Goal: Transaction & Acquisition: Purchase product/service

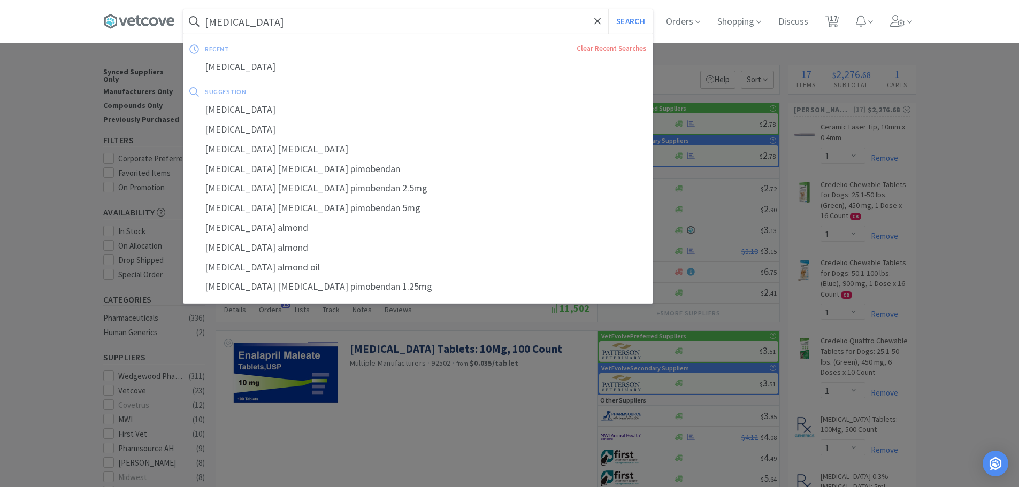
select select "1"
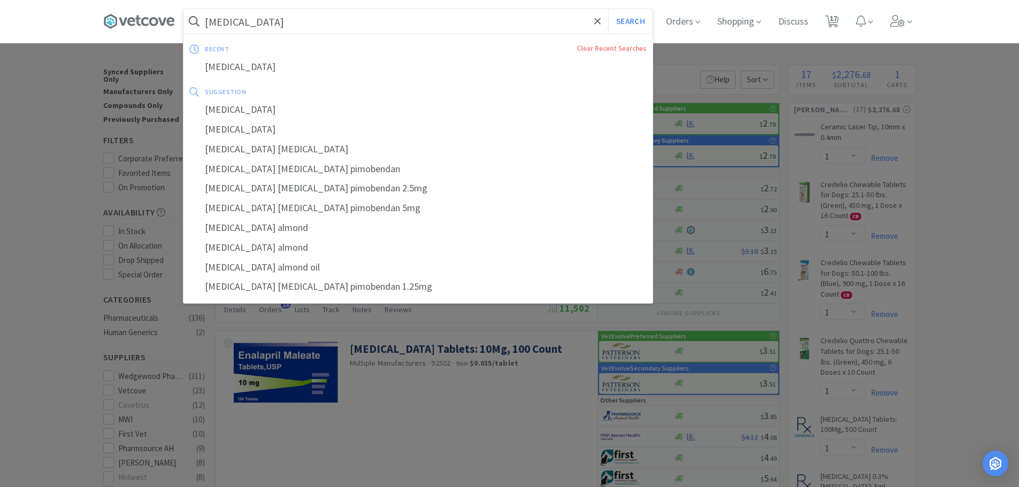
select select "1"
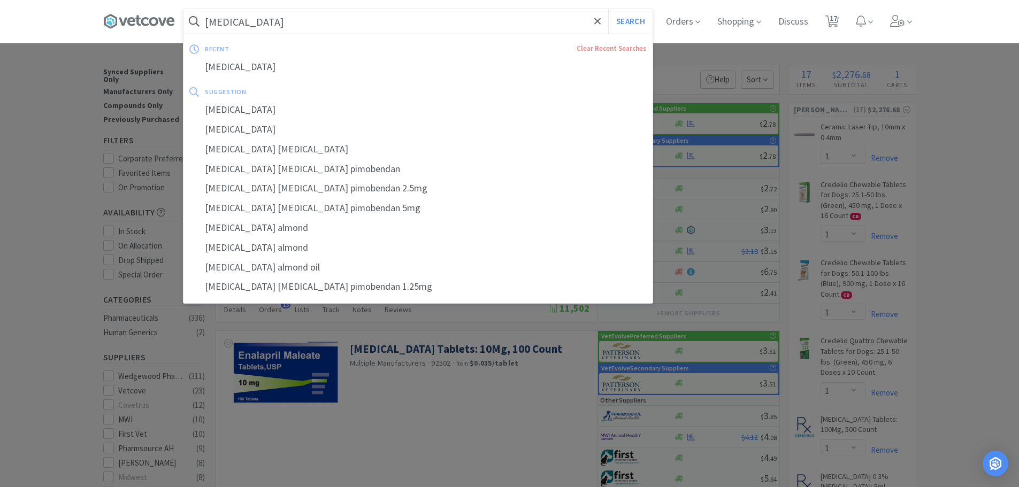
select select "3"
select select "1"
select select "2"
select select "1"
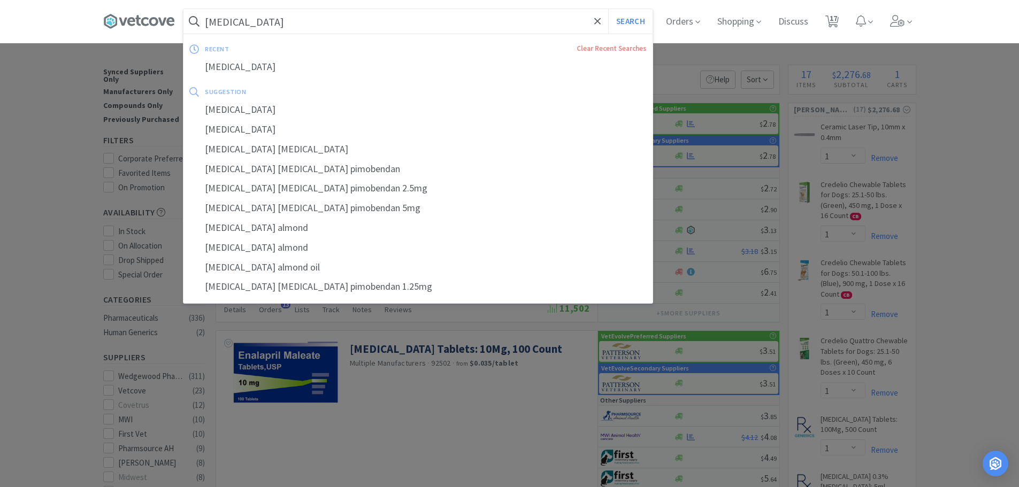
select select "1"
select select "2"
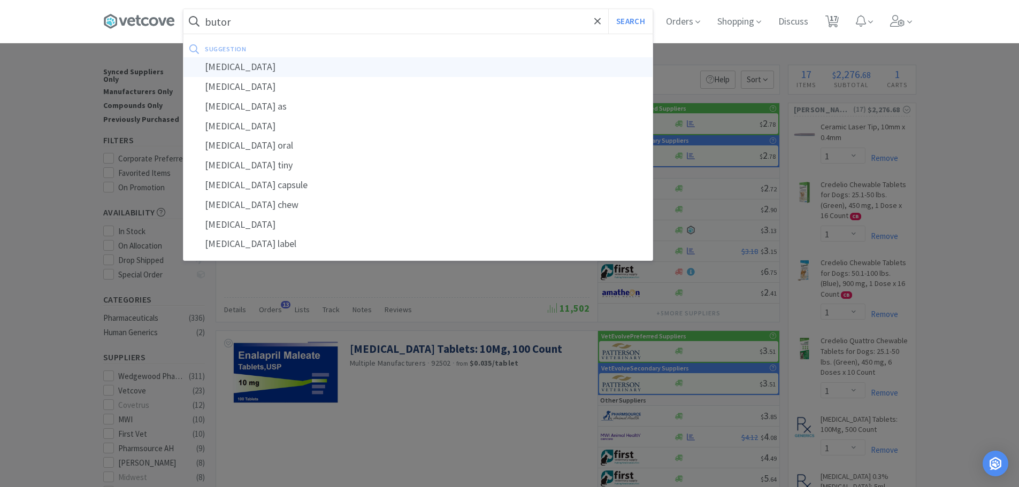
click at [266, 65] on div "[MEDICAL_DATA]" at bounding box center [417, 67] width 469 height 20
type input "[MEDICAL_DATA]"
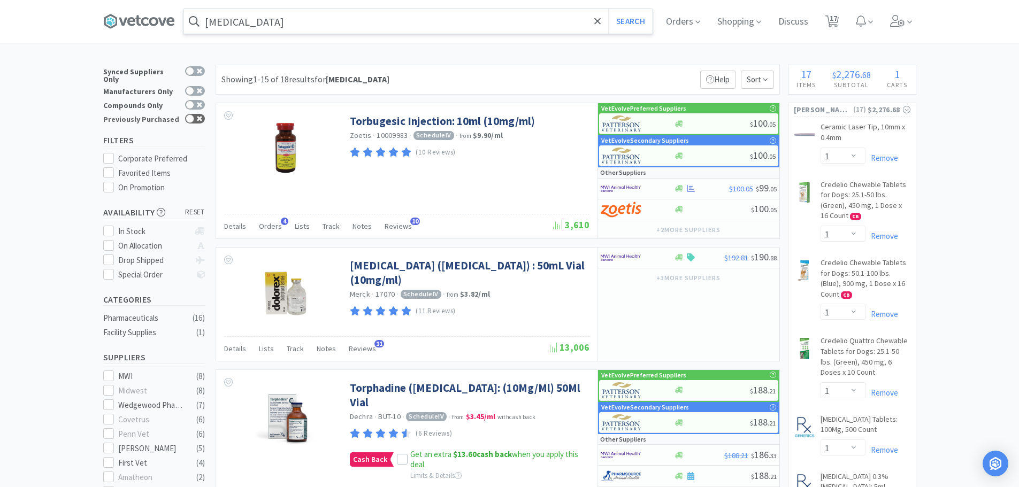
click at [192, 116] on div at bounding box center [190, 118] width 9 height 9
checkbox input "true"
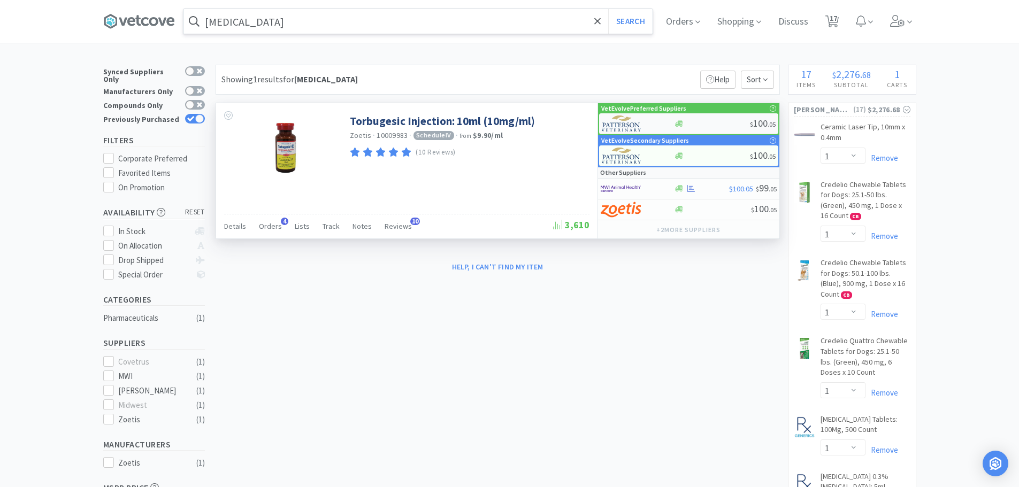
click at [720, 122] on div at bounding box center [712, 124] width 76 height 8
select select "1"
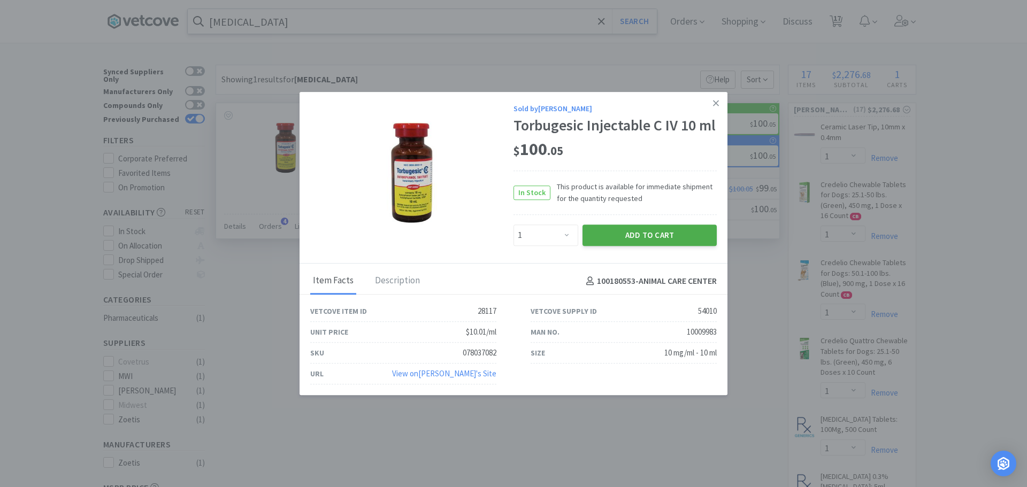
click at [616, 235] on button "Add to Cart" at bounding box center [650, 235] width 134 height 21
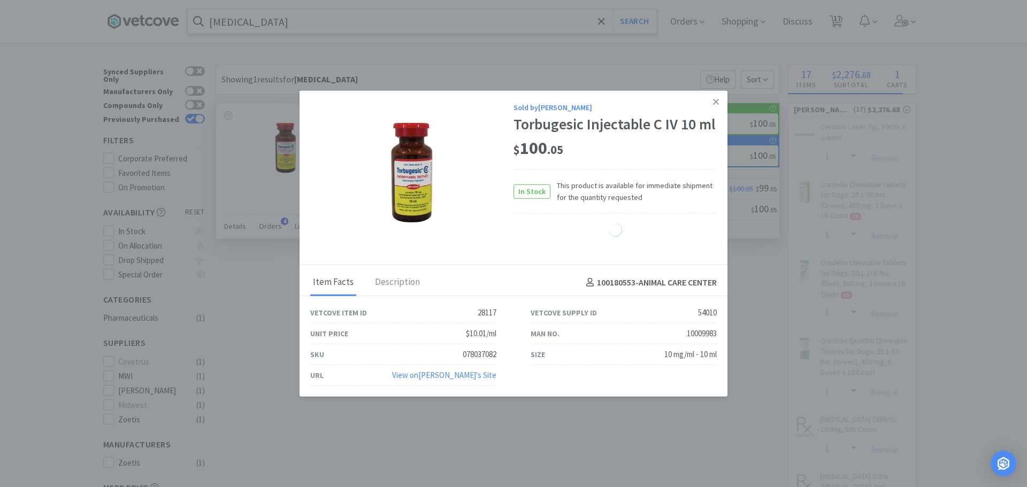
select select "1"
select select "2"
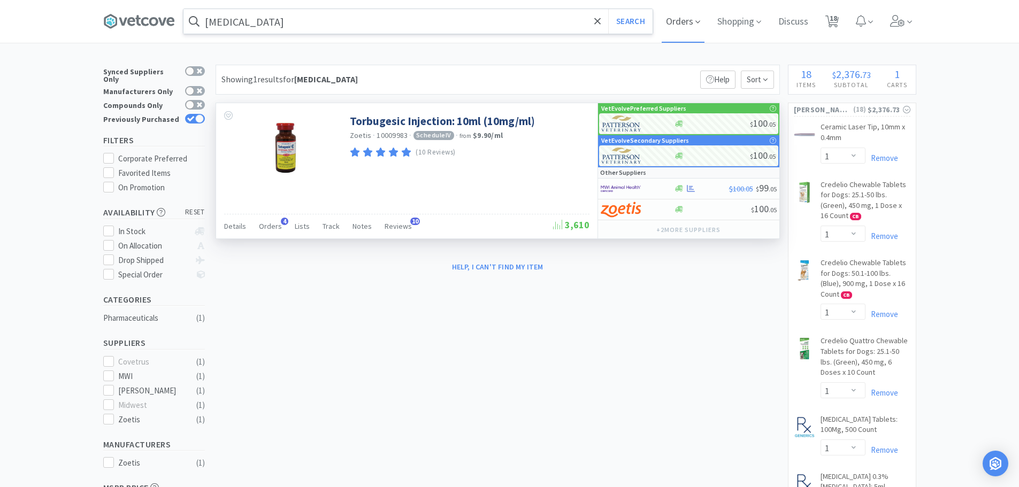
click at [687, 26] on span "Orders" at bounding box center [683, 21] width 43 height 43
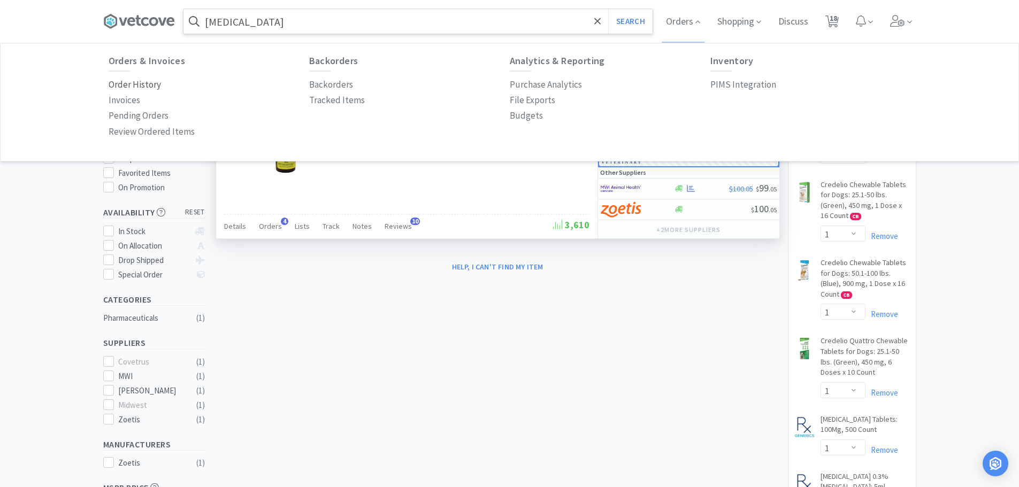
click at [130, 81] on p "Order History" at bounding box center [135, 85] width 52 height 14
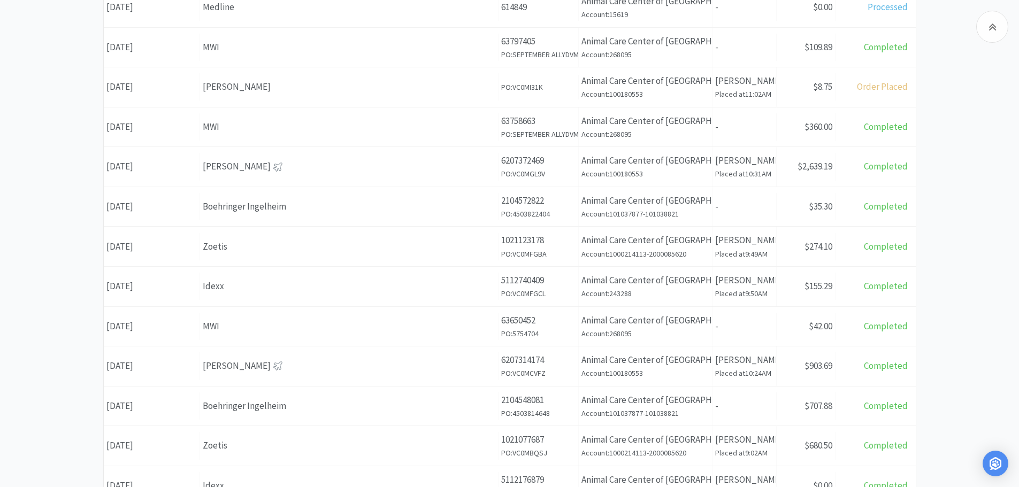
scroll to position [267, 0]
click at [294, 167] on div "[PERSON_NAME]" at bounding box center [349, 166] width 293 height 14
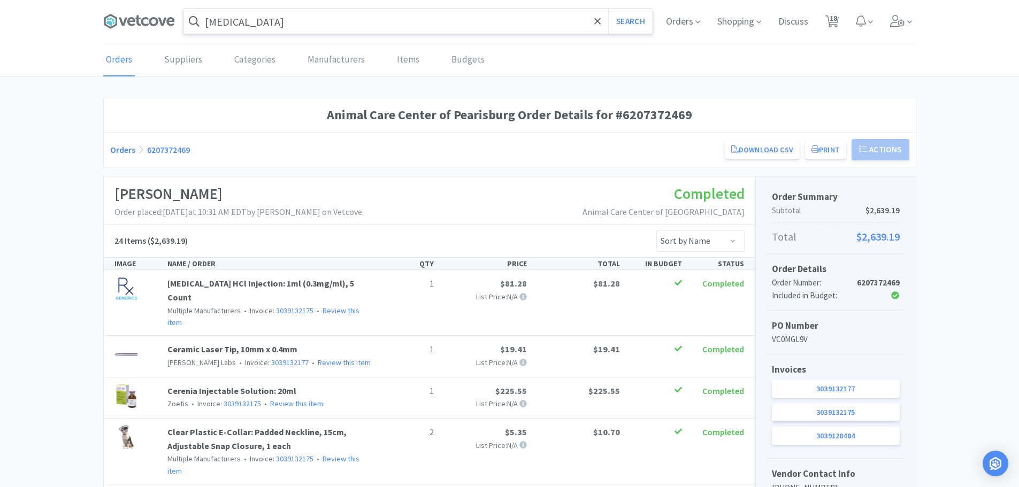
click at [831, 19] on span "18" at bounding box center [833, 18] width 7 height 43
select select "1"
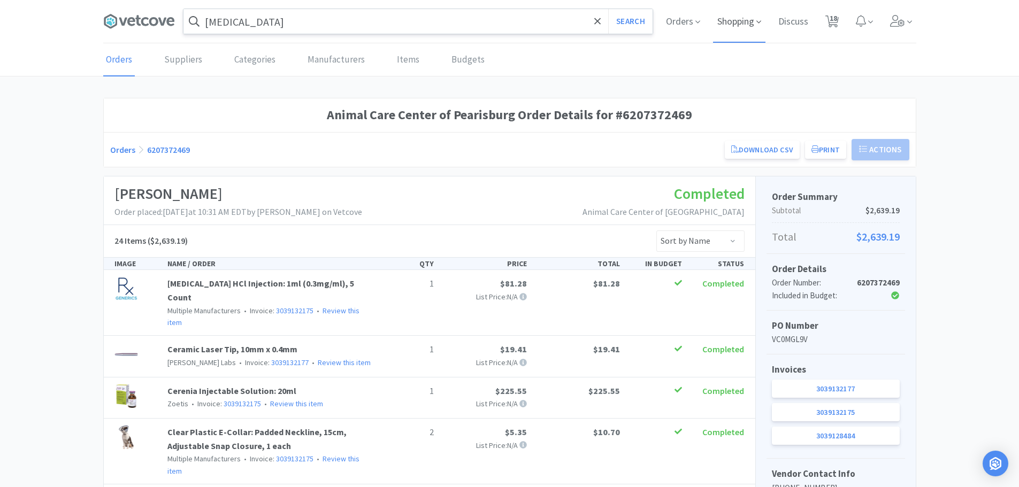
select select "1"
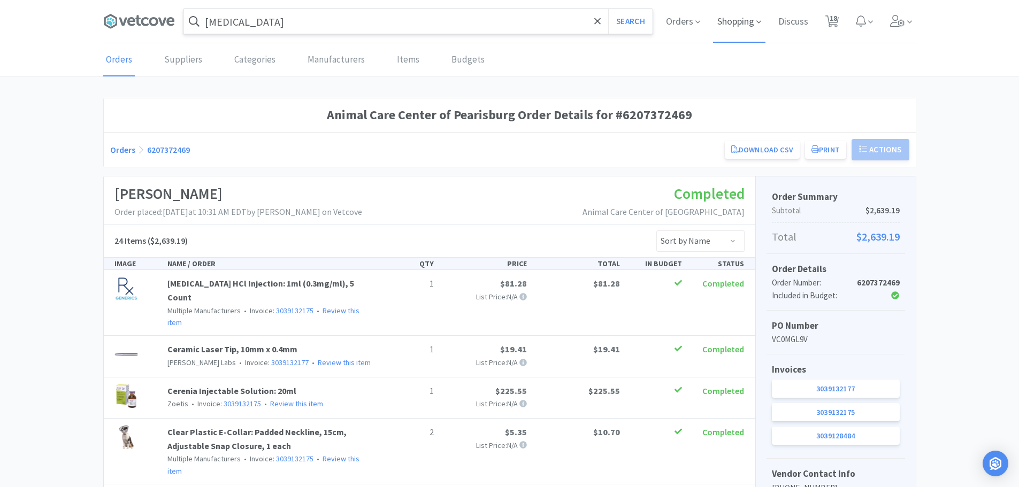
select select "1"
select select "3"
select select "1"
select select "2"
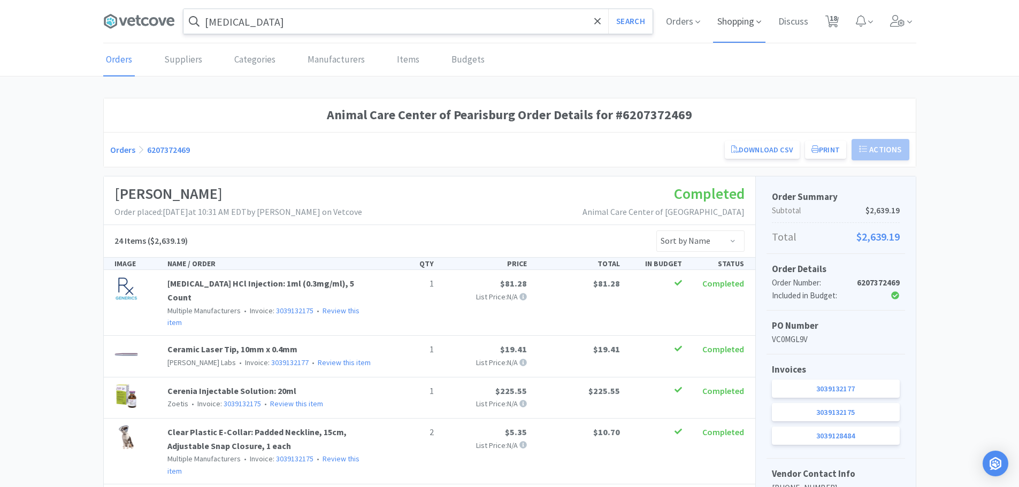
select select "1"
select select "2"
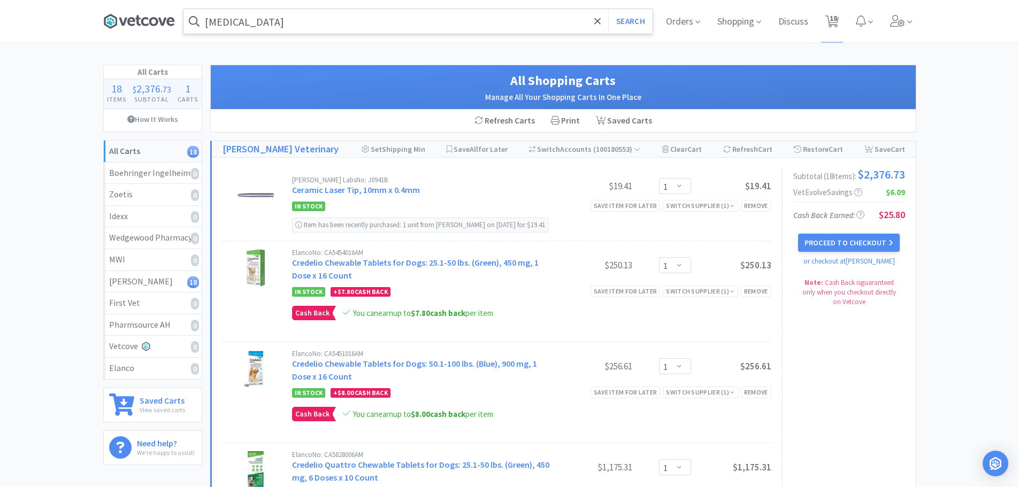
click at [123, 25] on icon at bounding box center [123, 22] width 8 height 8
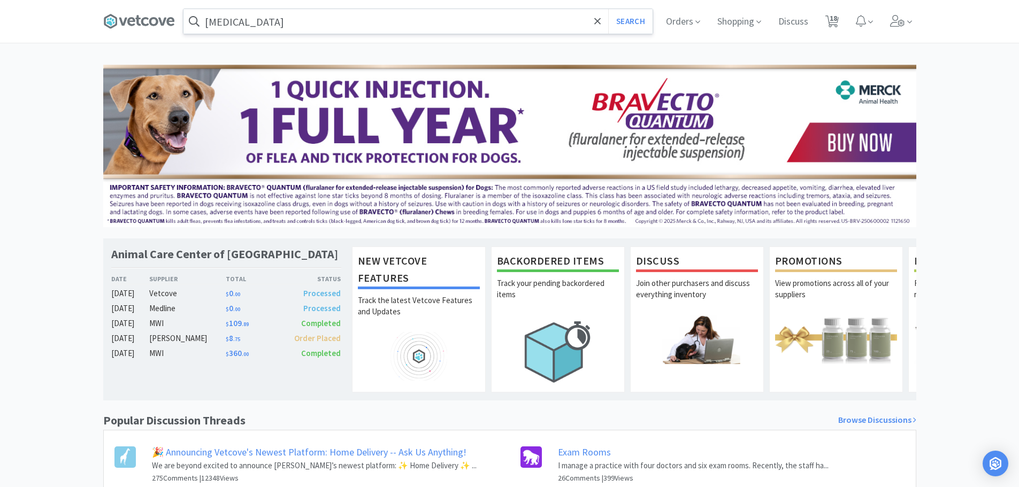
click at [37, 158] on div "Animal Care Center of [GEOGRAPHIC_DATA] Date Supplier Total Status [DATE] Vetco…" at bounding box center [509, 331] width 1019 height 533
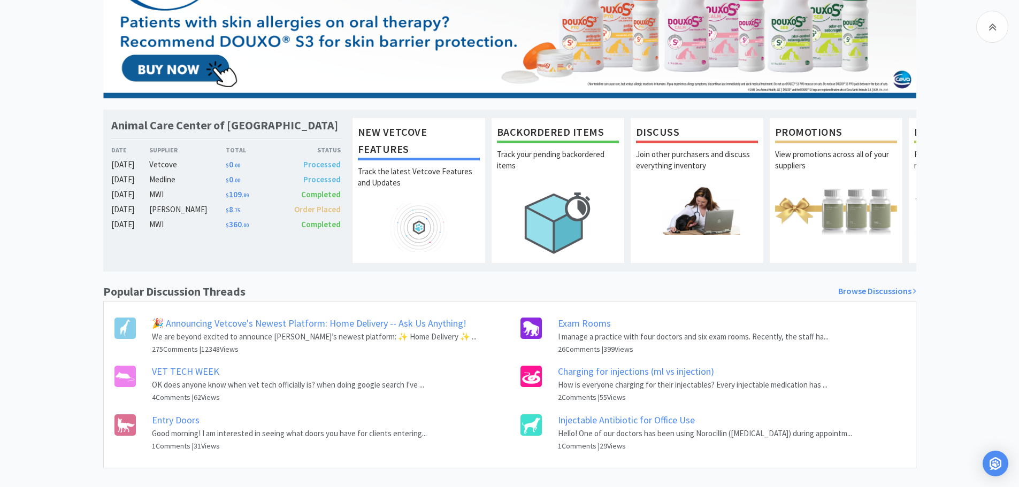
scroll to position [150, 0]
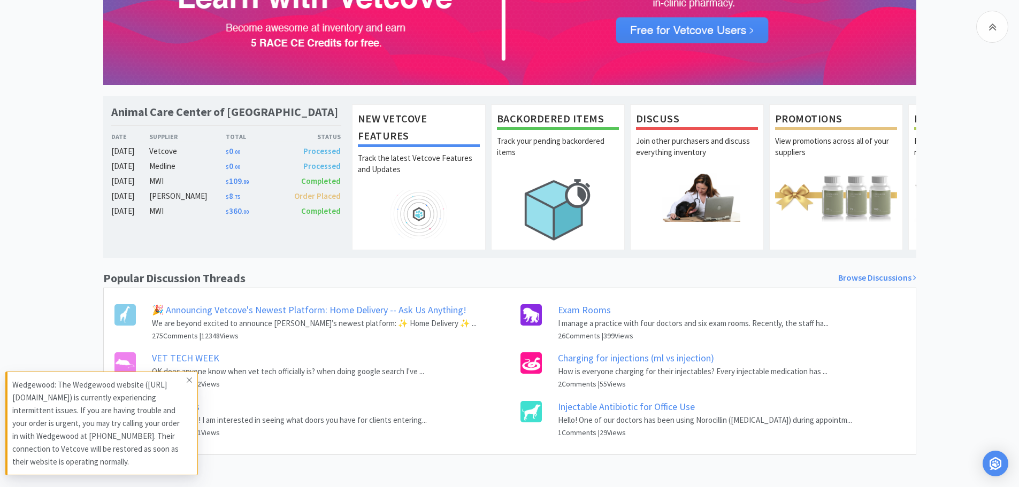
click at [189, 378] on icon at bounding box center [189, 380] width 6 height 9
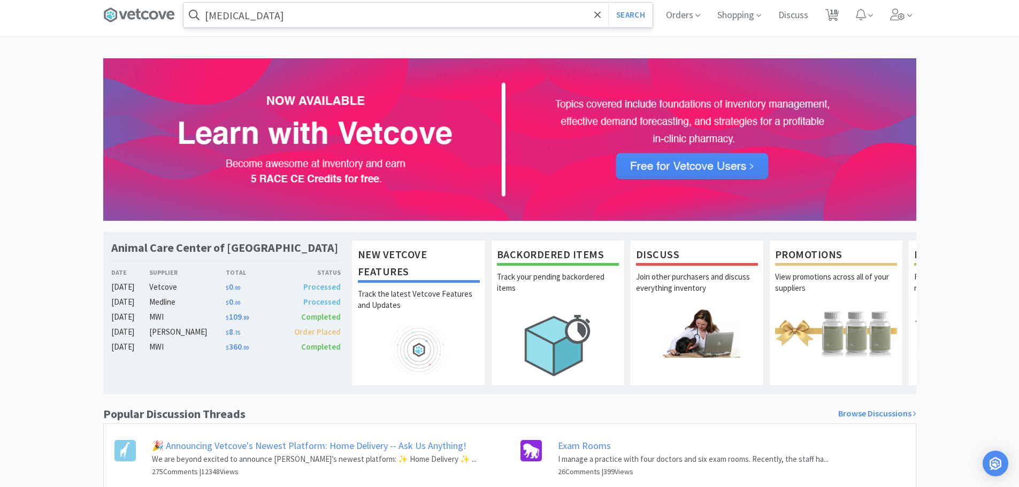
scroll to position [3, 0]
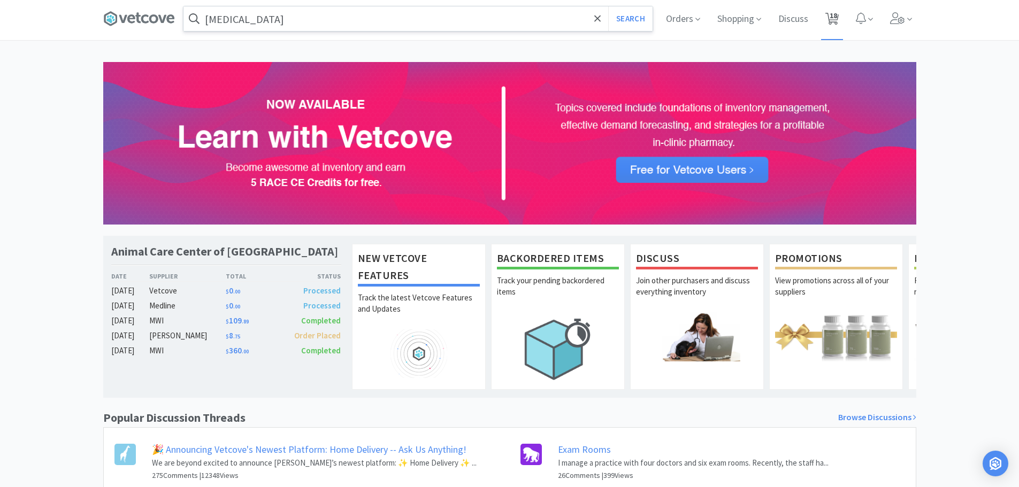
click at [822, 13] on span "18" at bounding box center [832, 18] width 22 height 43
select select "1"
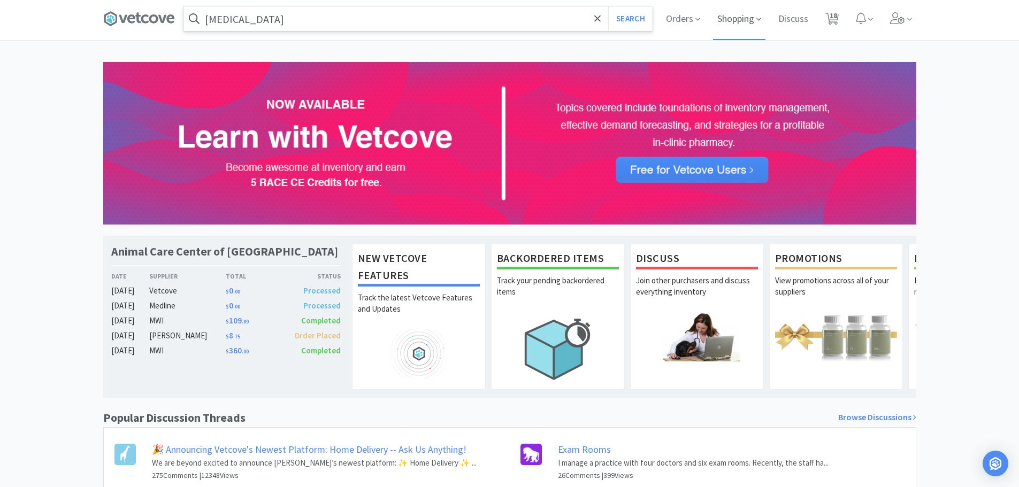
select select "1"
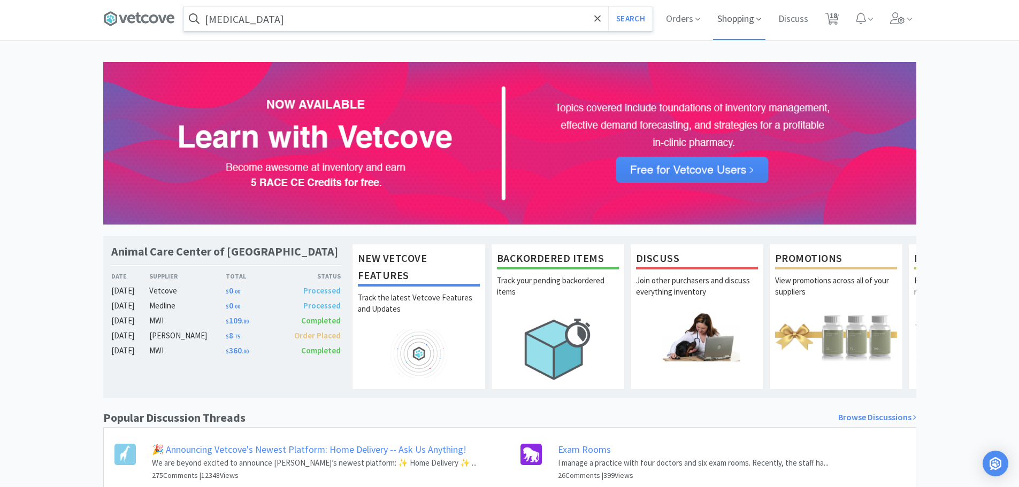
select select "1"
select select "3"
select select "1"
select select "2"
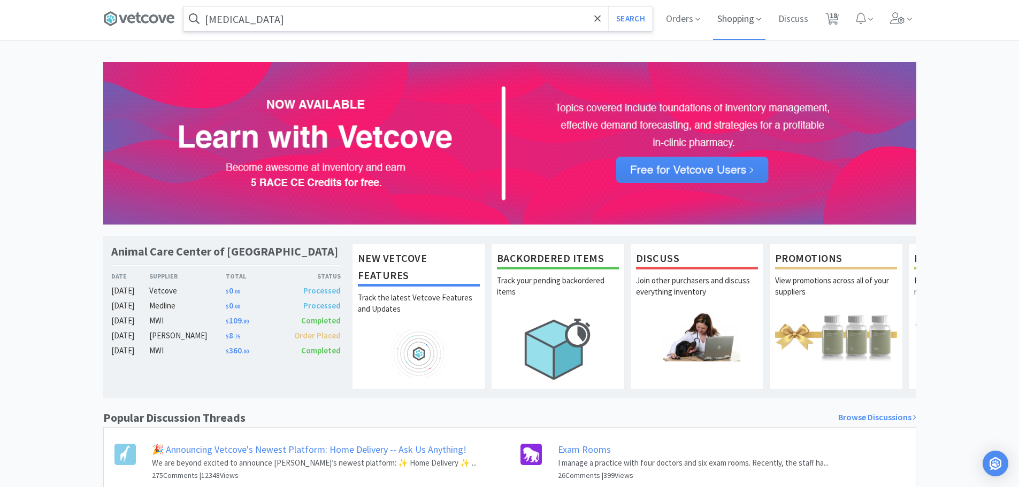
select select "1"
select select "2"
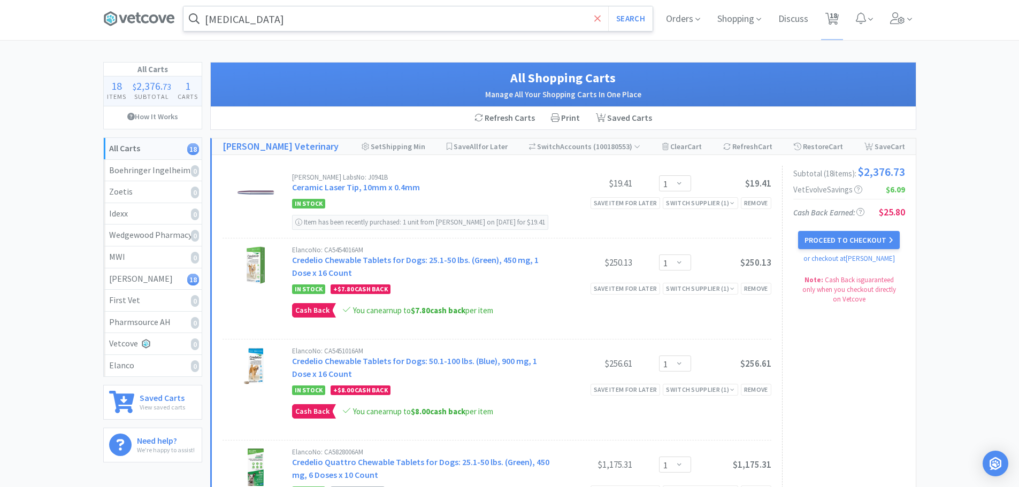
click at [600, 24] on span at bounding box center [598, 18] width 12 height 22
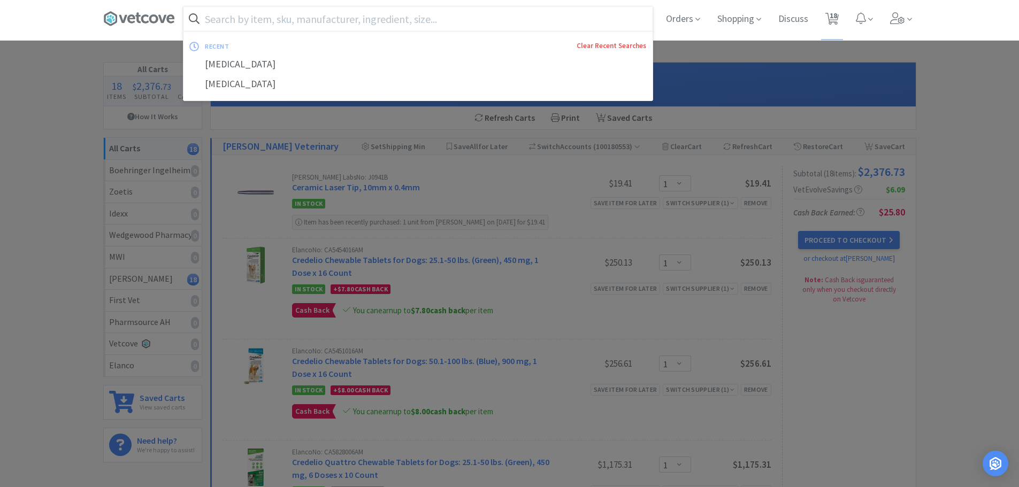
click at [592, 49] on link "Clear Recent Searches" at bounding box center [612, 45] width 70 height 9
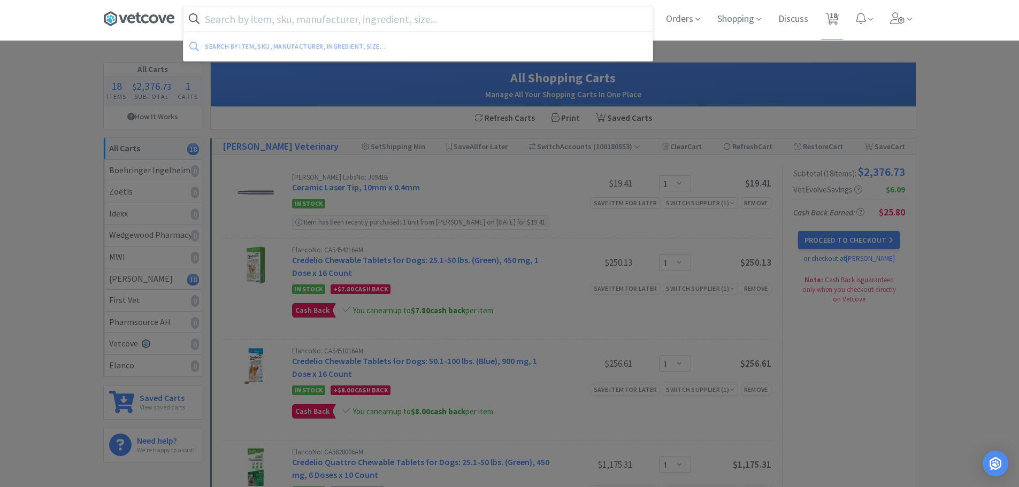
click at [138, 23] on icon at bounding box center [139, 19] width 72 height 16
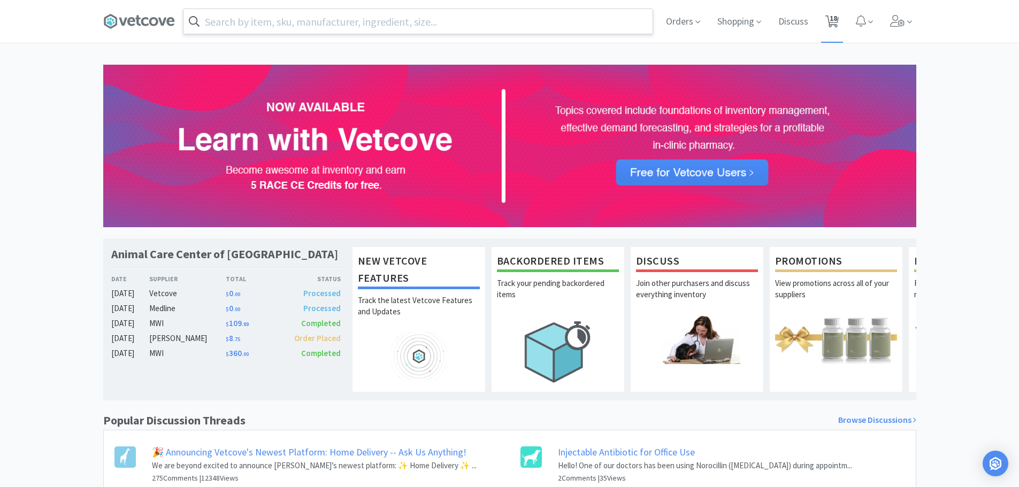
click at [833, 24] on span "18" at bounding box center [833, 18] width 7 height 43
select select "1"
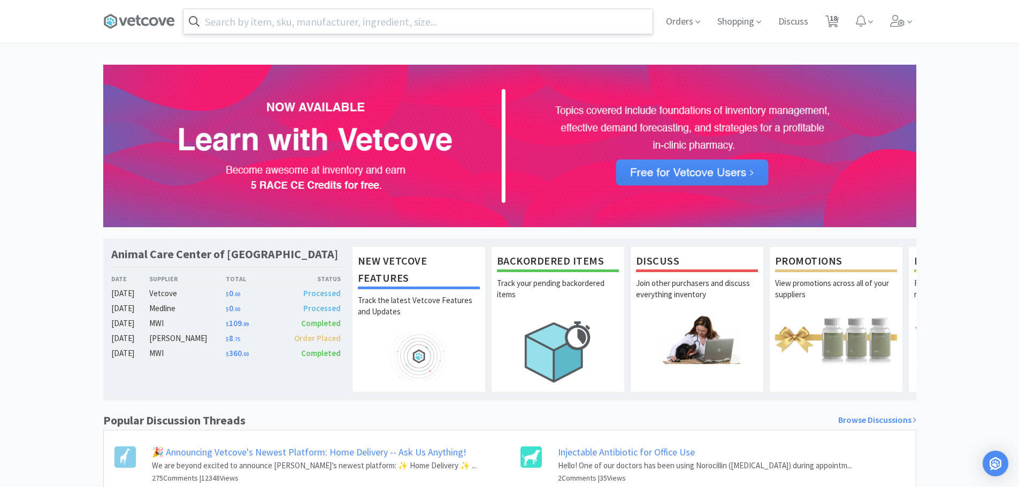
select select "1"
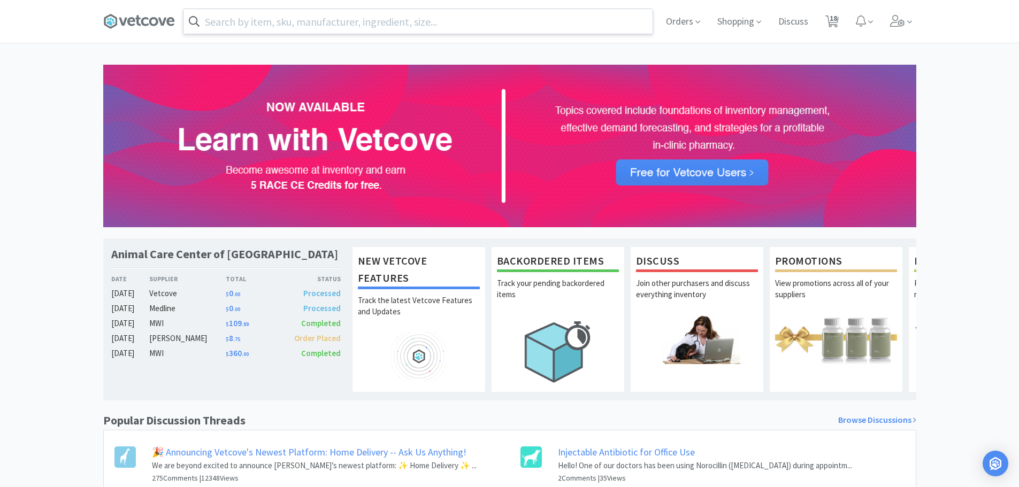
select select "1"
select select "3"
select select "1"
select select "2"
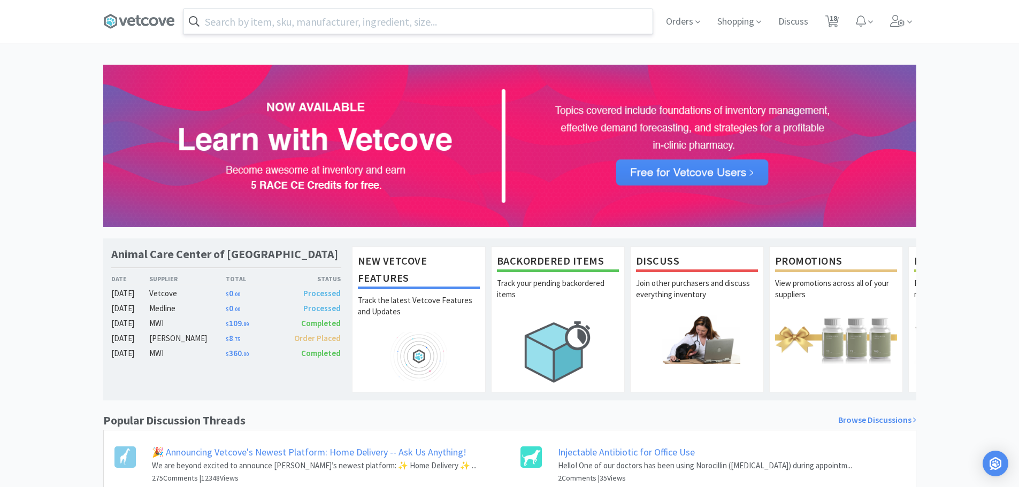
select select "1"
select select "2"
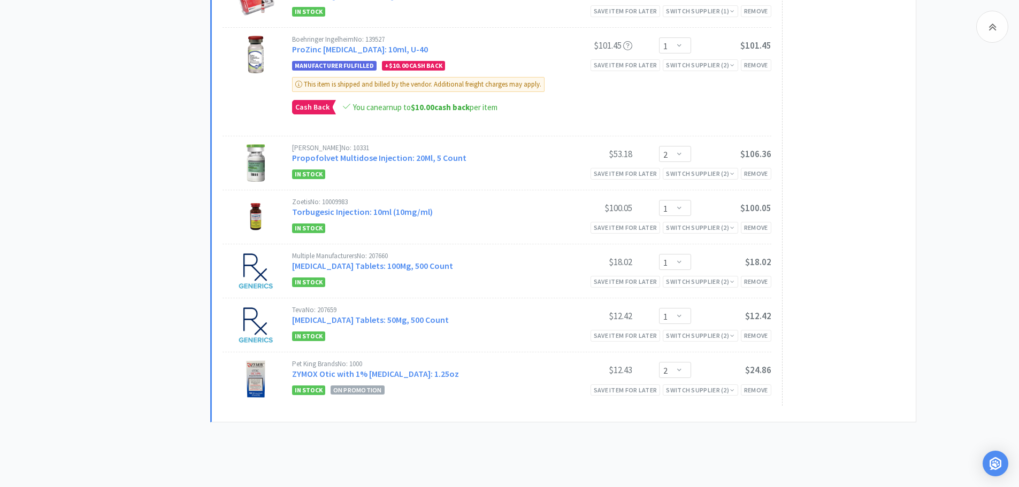
scroll to position [963, 0]
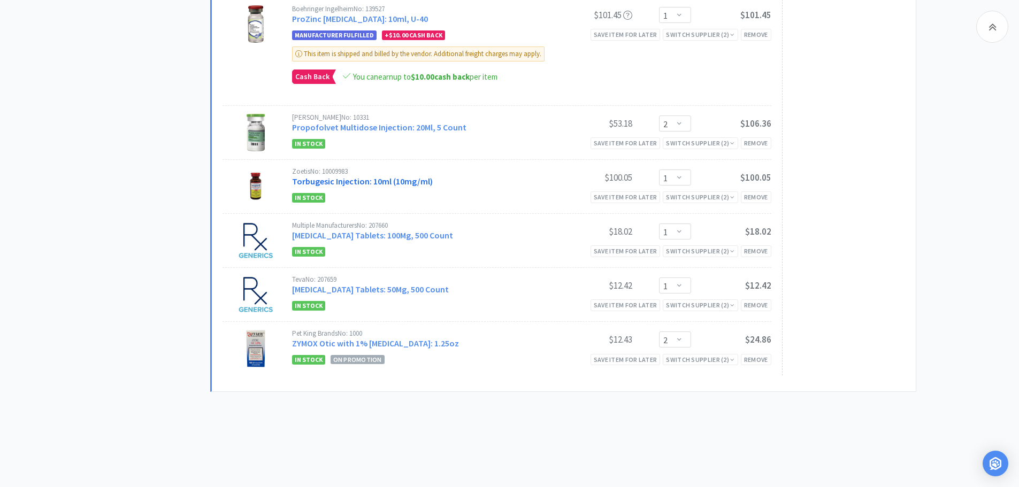
click at [369, 185] on link "Torbugesic Injection: 10ml (10mg/ml)" at bounding box center [362, 181] width 141 height 11
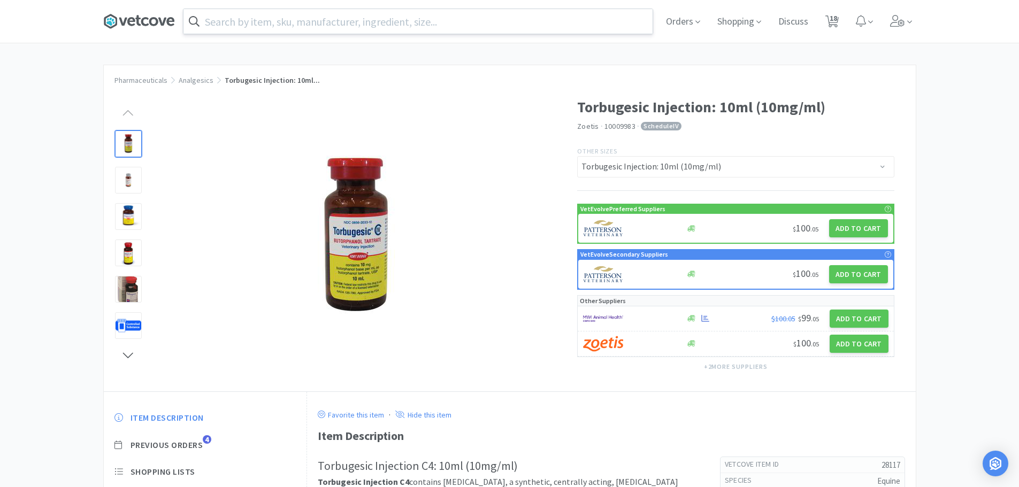
click at [119, 27] on icon at bounding box center [139, 21] width 72 height 16
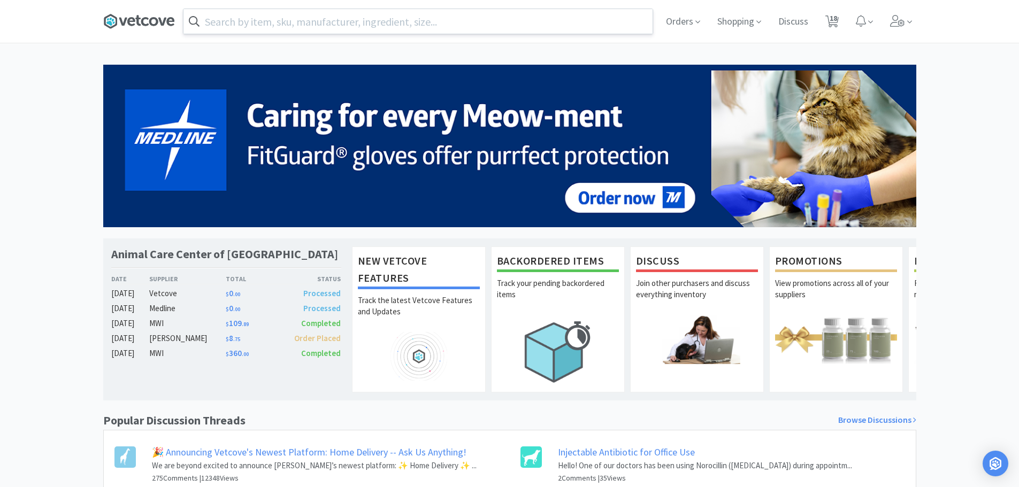
click at [147, 20] on icon at bounding box center [139, 21] width 72 height 16
